Goal: Leave review/rating

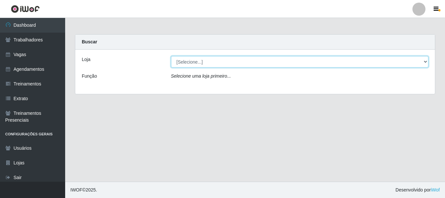
click at [202, 60] on select "[Selecione...] O Cestão - [GEOGRAPHIC_DATA]" at bounding box center [300, 61] width 258 height 11
select select "238"
click at [171, 56] on select "[Selecione...] O Cestão - [GEOGRAPHIC_DATA]" at bounding box center [300, 61] width 258 height 11
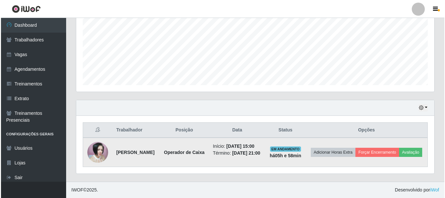
scroll to position [153, 0]
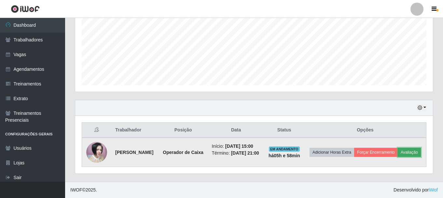
click at [398, 154] on button "Avaliação" at bounding box center [409, 152] width 23 height 9
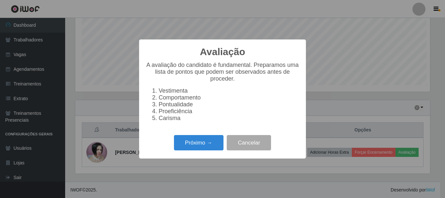
scroll to position [135, 355]
click at [202, 137] on div "Próximo → Cancelar" at bounding box center [223, 142] width 154 height 19
click at [197, 149] on button "Próximo →" at bounding box center [199, 142] width 50 height 15
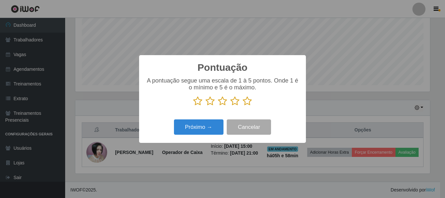
click at [246, 103] on icon at bounding box center [247, 101] width 9 height 10
click at [243, 106] on input "radio" at bounding box center [243, 106] width 0 height 0
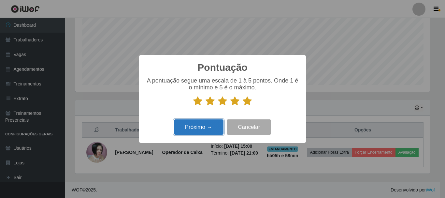
click at [205, 126] on button "Próximo →" at bounding box center [199, 126] width 50 height 15
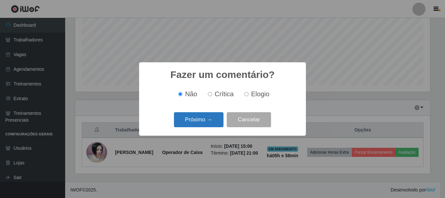
click at [207, 118] on button "Próximo →" at bounding box center [199, 119] width 50 height 15
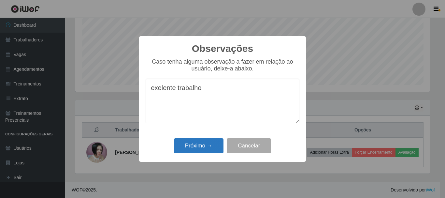
type textarea "exelente trabalho"
click at [201, 144] on button "Próximo →" at bounding box center [199, 145] width 50 height 15
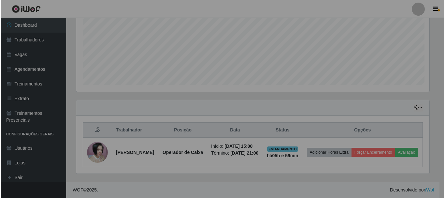
scroll to position [135, 358]
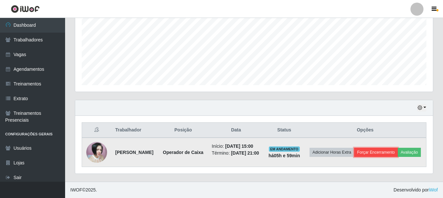
click at [386, 148] on button "Forçar Encerramento" at bounding box center [376, 152] width 44 height 9
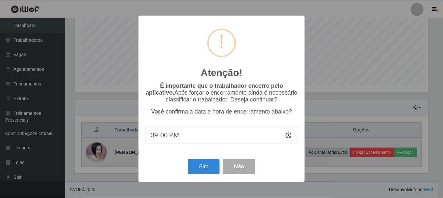
scroll to position [135, 355]
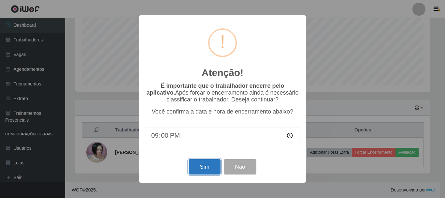
click at [200, 163] on button "Sim" at bounding box center [205, 166] width 32 height 15
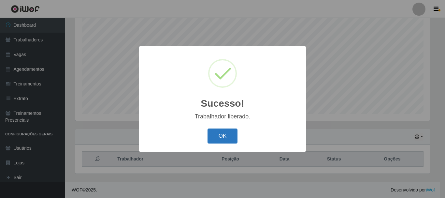
click at [217, 132] on button "OK" at bounding box center [223, 135] width 30 height 15
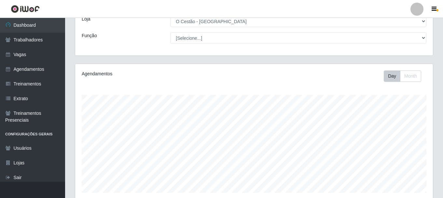
scroll to position [0, 0]
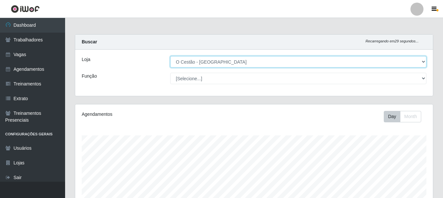
click at [213, 62] on select "[Selecione...] O Cestão - [GEOGRAPHIC_DATA]" at bounding box center [298, 61] width 256 height 11
click at [170, 56] on select "[Selecione...] O Cestão - [GEOGRAPHIC_DATA]" at bounding box center [298, 61] width 256 height 11
